Goal: Information Seeking & Learning: Learn about a topic

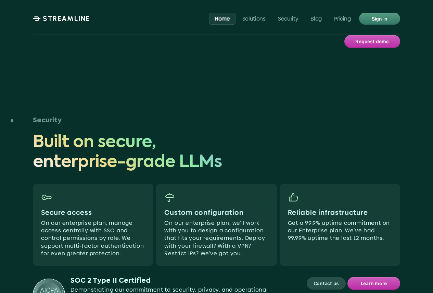
scroll to position [1997, 0]
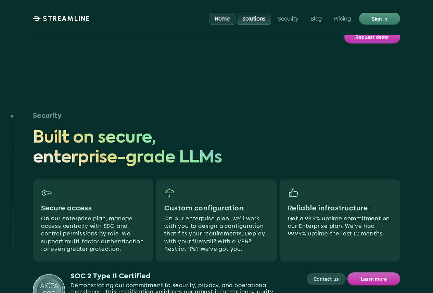
click at [250, 16] on p "Solutions" at bounding box center [254, 18] width 23 height 7
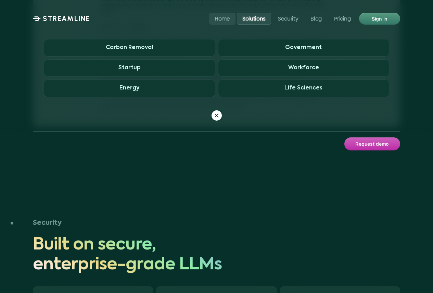
scroll to position [1890, 0]
click at [216, 114] on use at bounding box center [216, 115] width 3 height 3
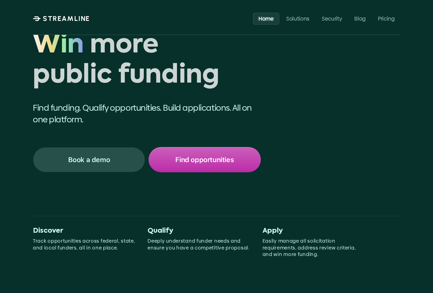
scroll to position [47, 0]
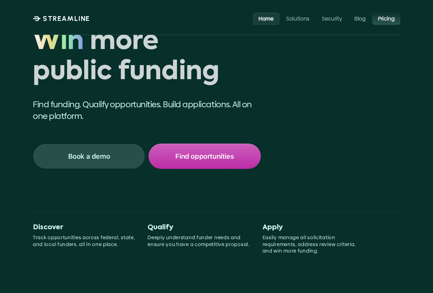
click at [391, 16] on p "Pricing" at bounding box center [386, 18] width 17 height 7
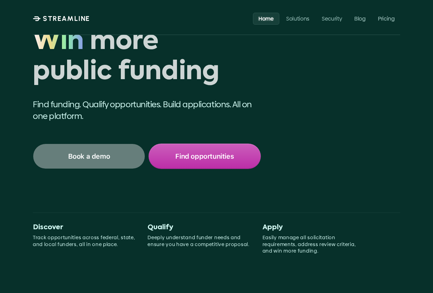
scroll to position [0, 0]
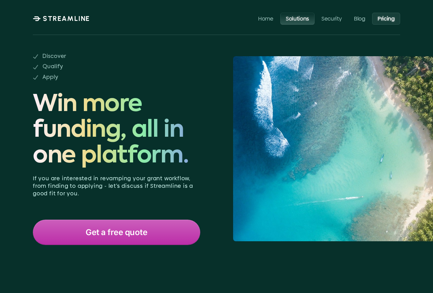
click at [297, 19] on p "Solutions" at bounding box center [297, 18] width 23 height 7
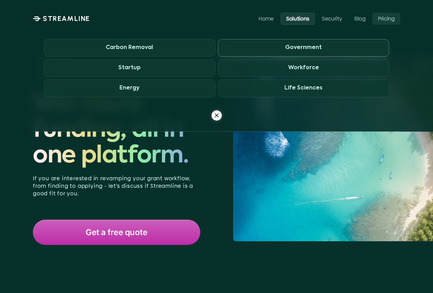
click at [301, 47] on h3 "Government" at bounding box center [303, 48] width 37 height 7
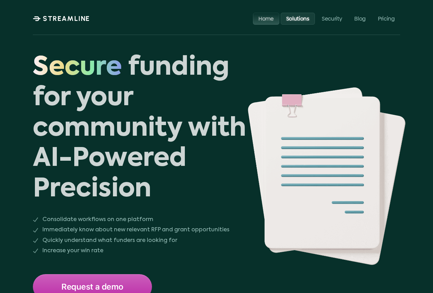
click at [267, 18] on p "Home" at bounding box center [266, 18] width 15 height 7
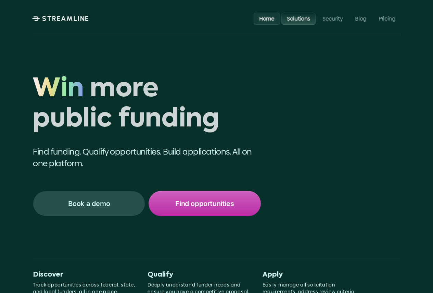
click at [292, 17] on p "Solutions" at bounding box center [298, 18] width 23 height 7
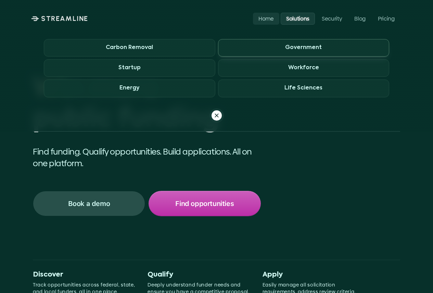
click at [279, 46] on span "Government" at bounding box center [304, 47] width 172 height 17
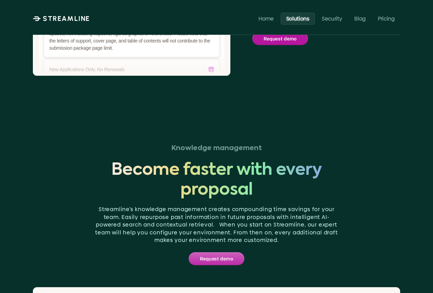
scroll to position [1232, 0]
